Goal: Find specific fact: Find specific fact

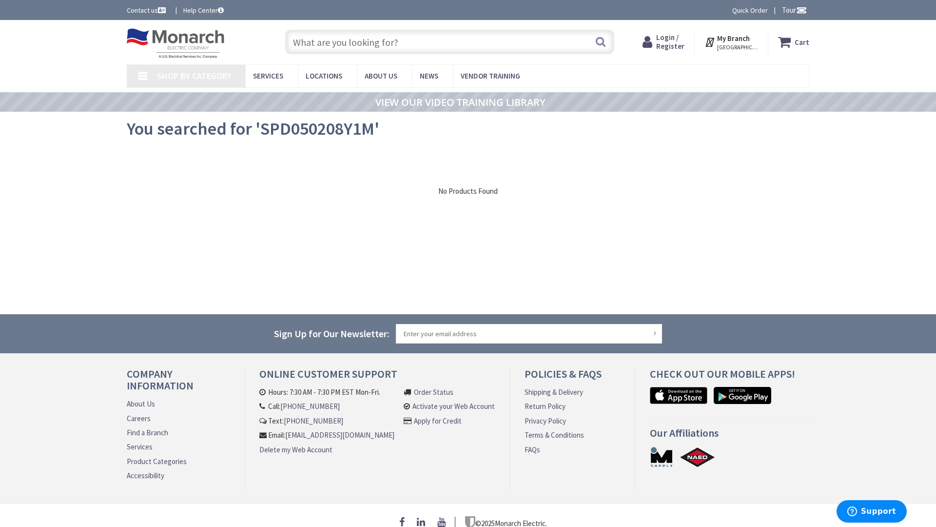
type input "Fourth Ward Pk, 301 N Poplar St, Charlotte, NC 28202, USA"
